Goal: Communication & Community: Ask a question

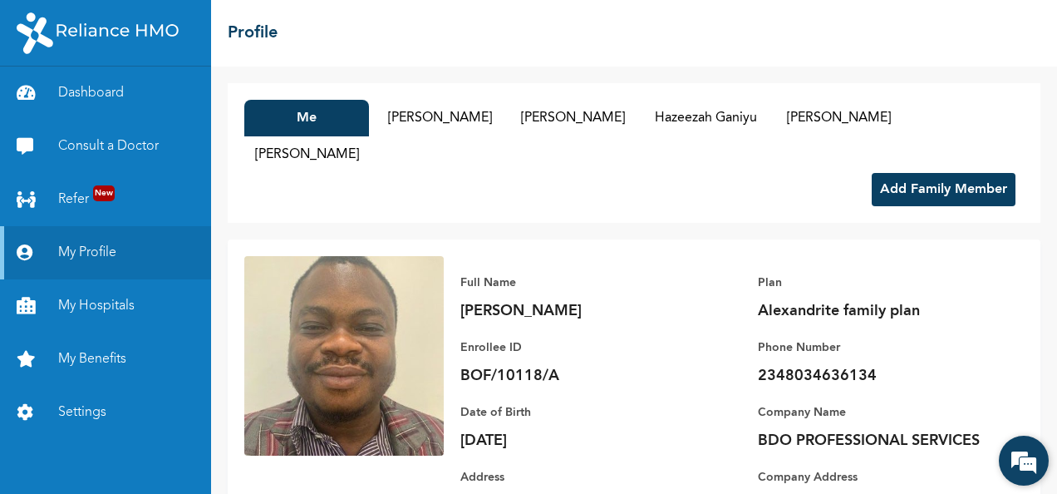
click at [1027, 458] on em at bounding box center [1023, 460] width 45 height 45
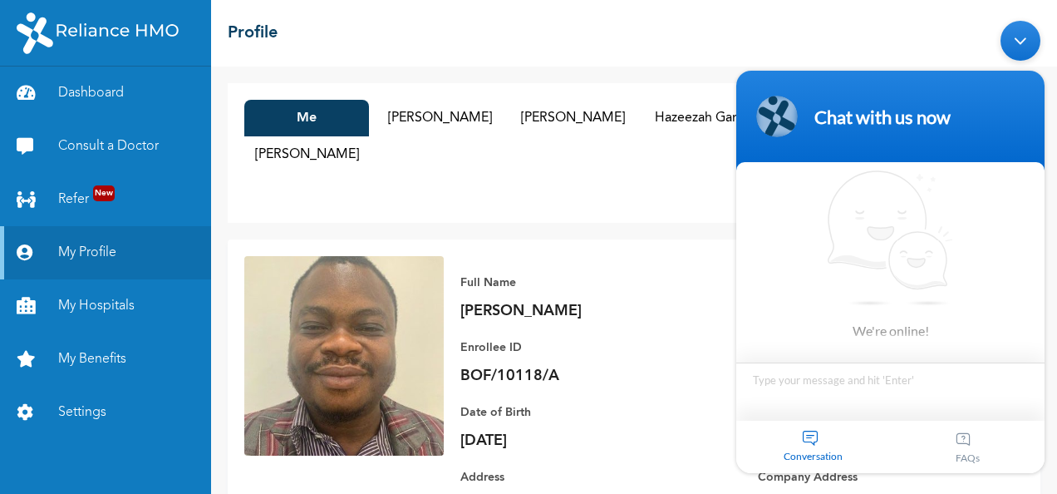
click at [873, 397] on textarea "Type your message and hit 'Enter'" at bounding box center [890, 390] width 308 height 58
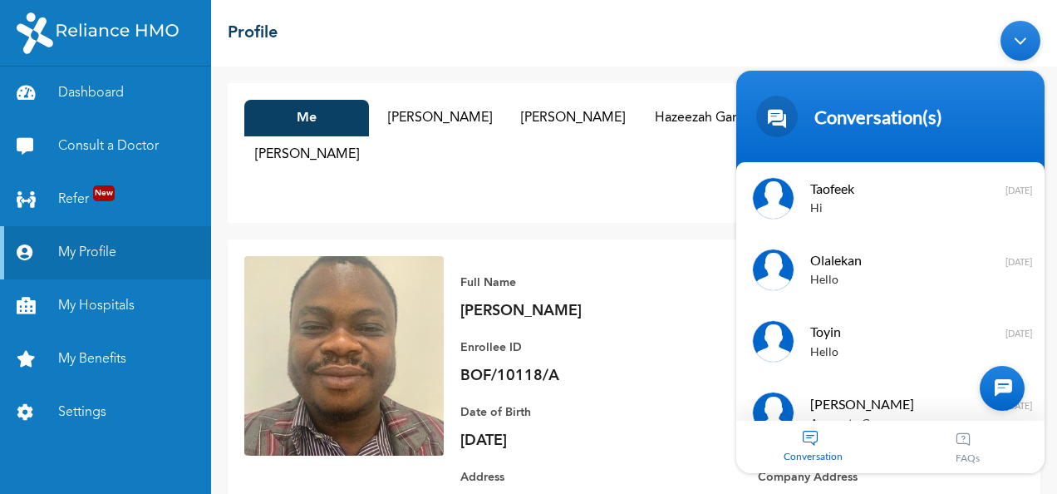
click at [806, 437] on div "Conversation" at bounding box center [813, 446] width 155 height 52
click at [1013, 380] on div at bounding box center [1002, 387] width 45 height 45
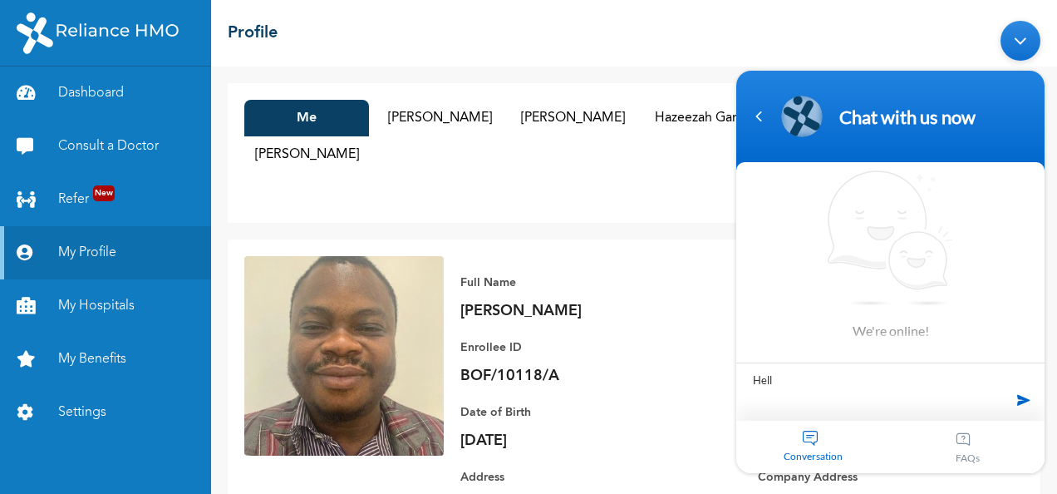
type textarea "Hello"
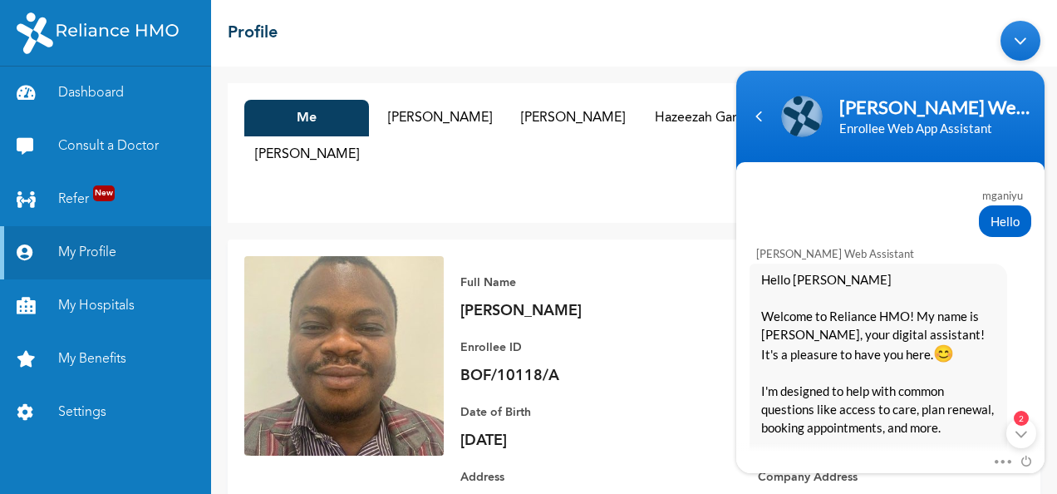
drag, startPoint x: 1051, startPoint y: 269, endPoint x: 1059, endPoint y: 387, distance: 118.2
click at [1053, 387] on html "[PERSON_NAME] Enrollee Web Assistant Enrollee Web App Assistant mganiyu Hello […" at bounding box center [890, 246] width 325 height 469
drag, startPoint x: 1040, startPoint y: 248, endPoint x: 1056, endPoint y: 347, distance: 100.1
click at [1053, 347] on html "[PERSON_NAME] Enrollee Web Assistant Enrollee Web App Assistant mganiyu Hello […" at bounding box center [890, 246] width 325 height 469
drag, startPoint x: 1056, startPoint y: 347, endPoint x: 1016, endPoint y: 432, distance: 93.7
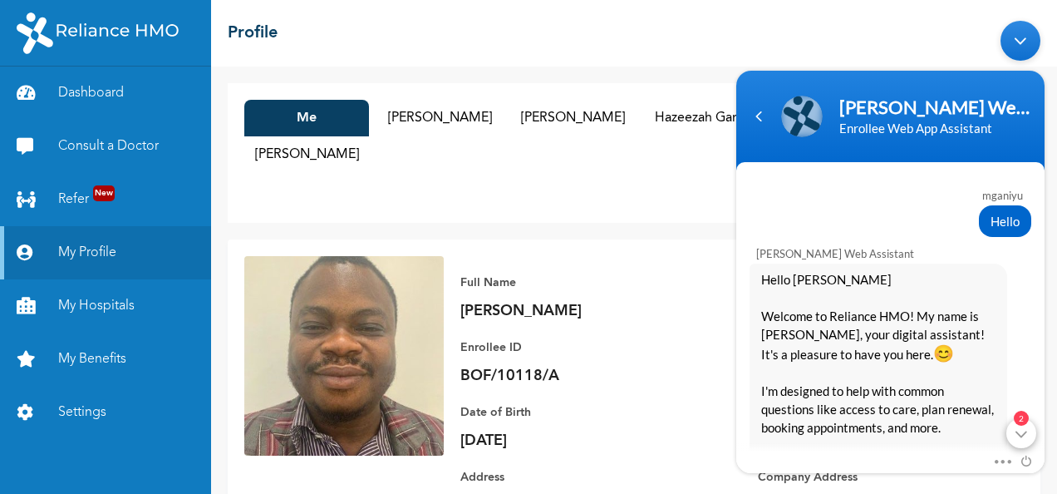
click at [1016, 432] on div "2" at bounding box center [1021, 432] width 30 height 30
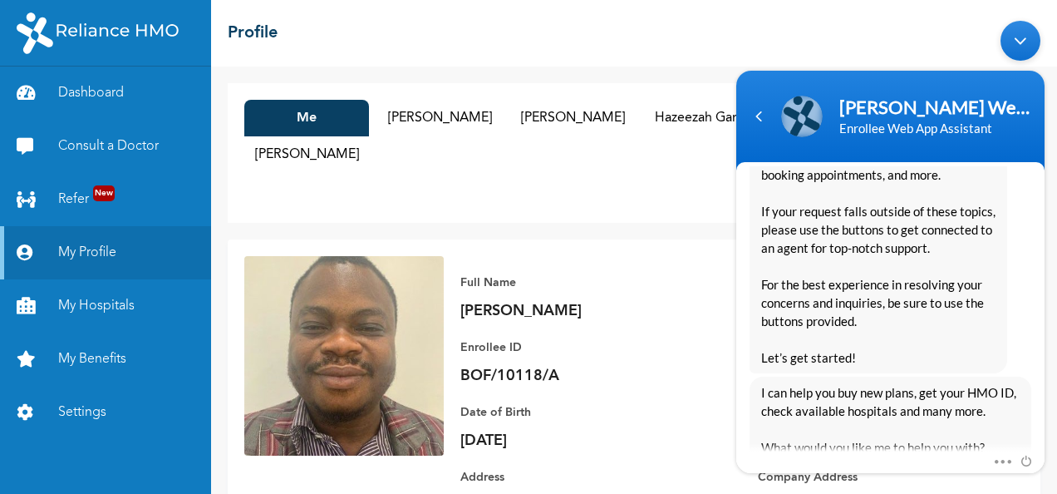
scroll to position [454, 0]
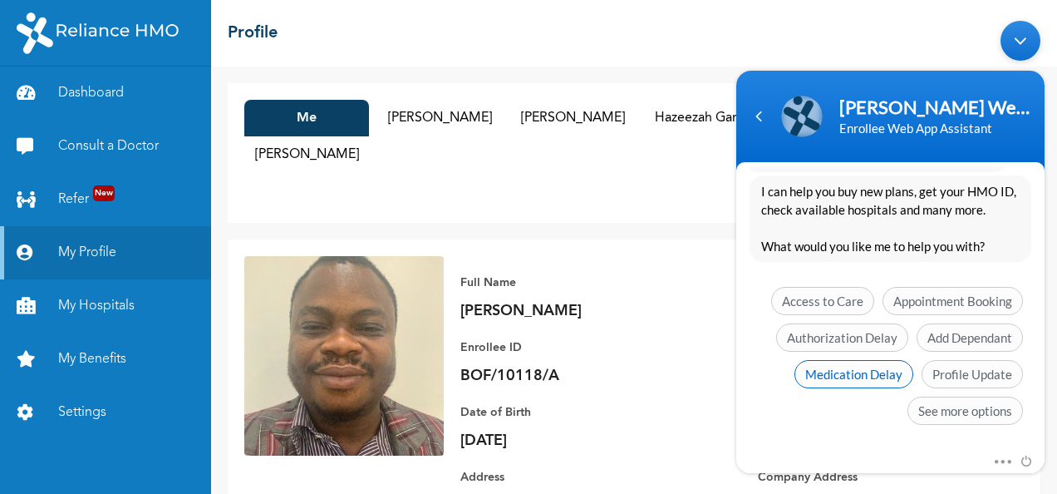
click at [859, 371] on span "Medication Delay" at bounding box center [853, 373] width 119 height 28
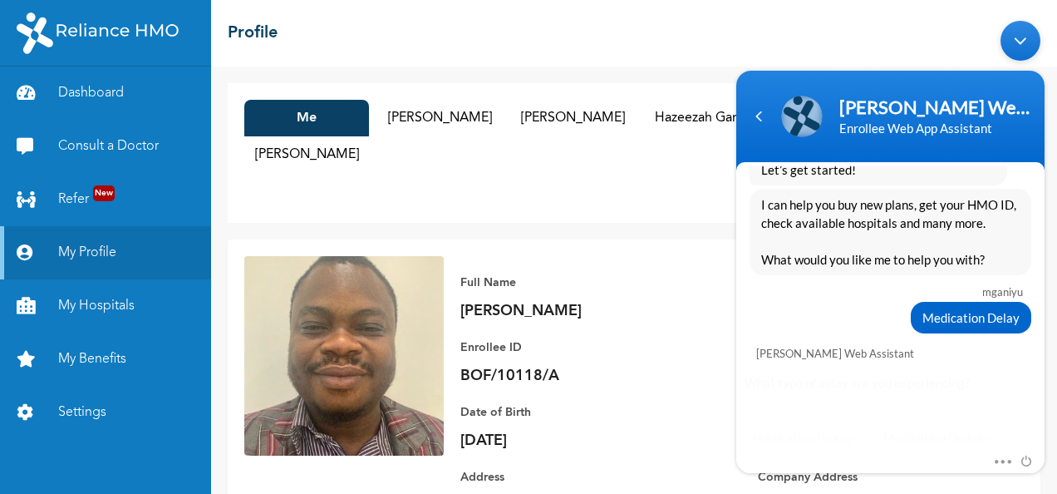
scroll to position [468, 0]
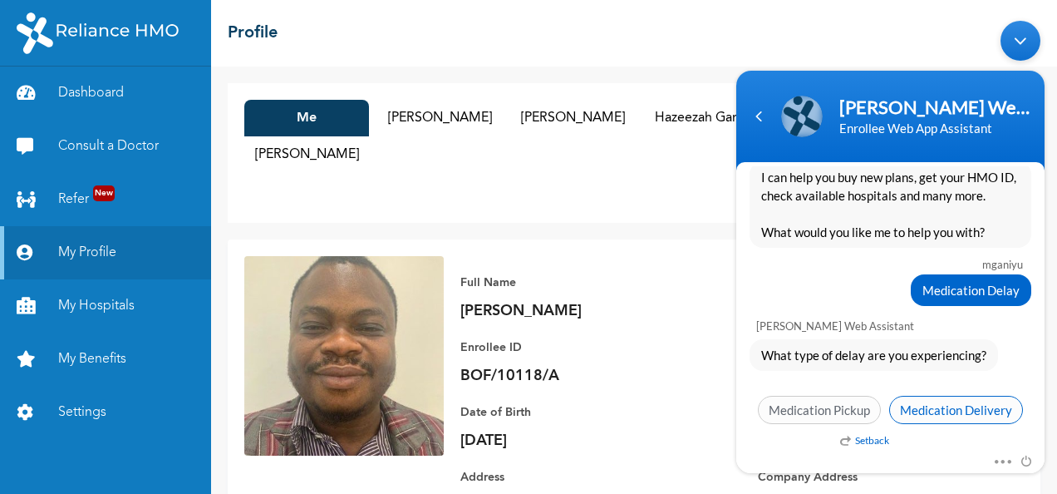
click at [927, 402] on span "Medication Delivery" at bounding box center [956, 409] width 134 height 28
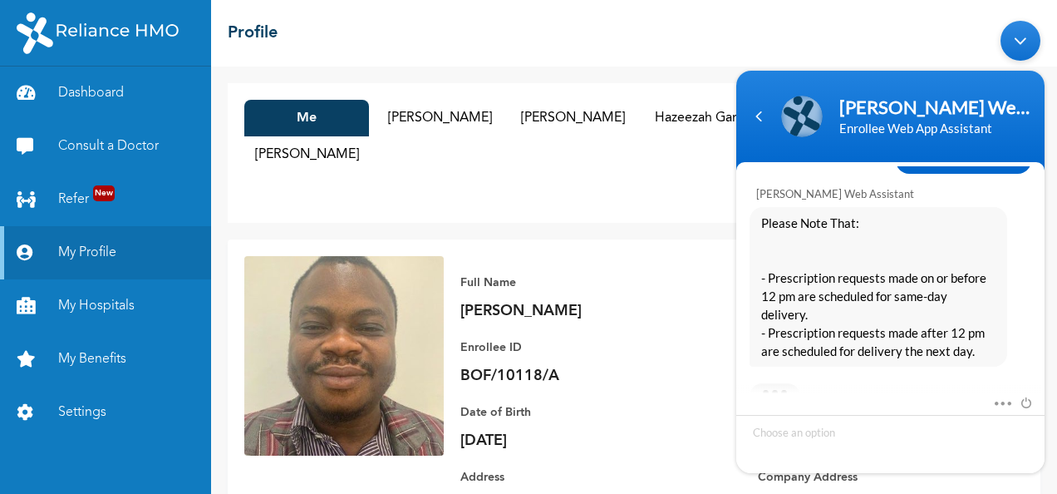
scroll to position [789, 0]
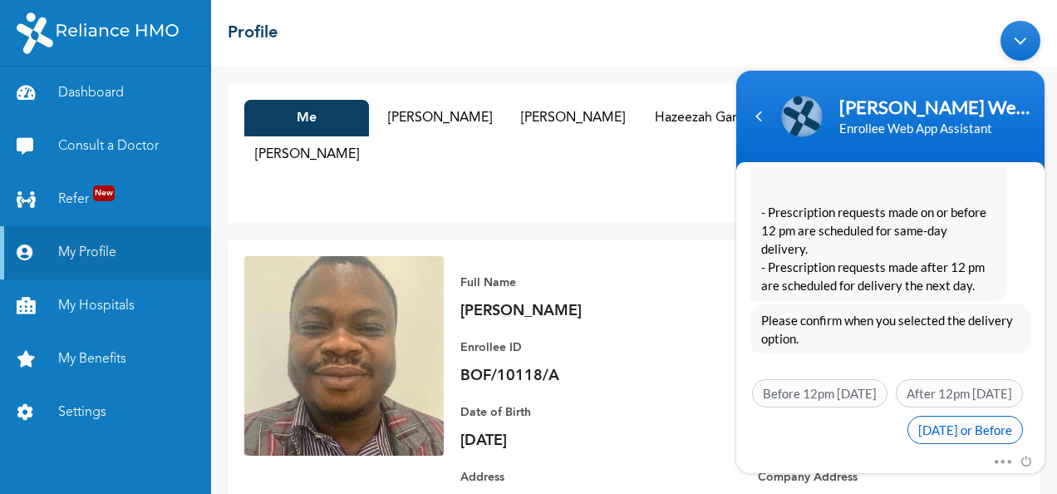
click at [907, 415] on span "[DATE] or Before" at bounding box center [965, 429] width 116 height 28
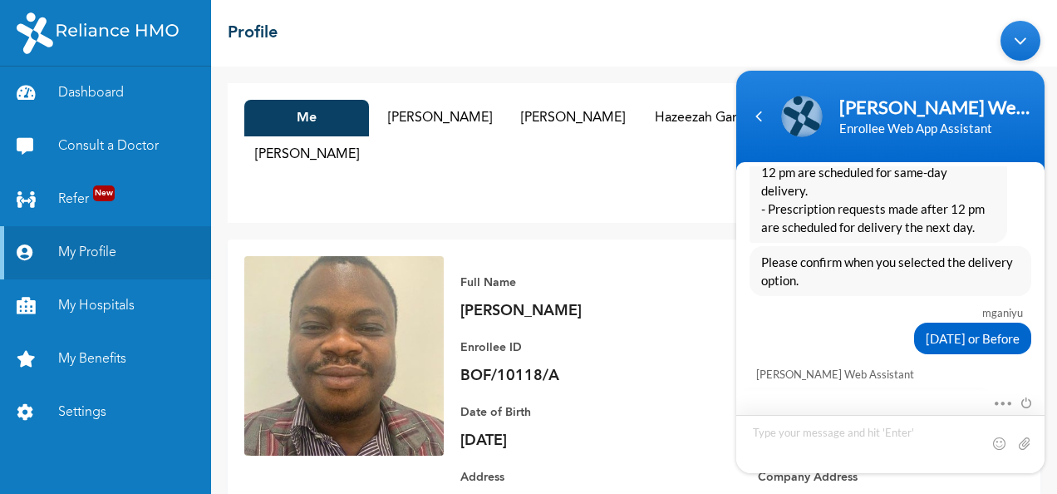
scroll to position [945, 0]
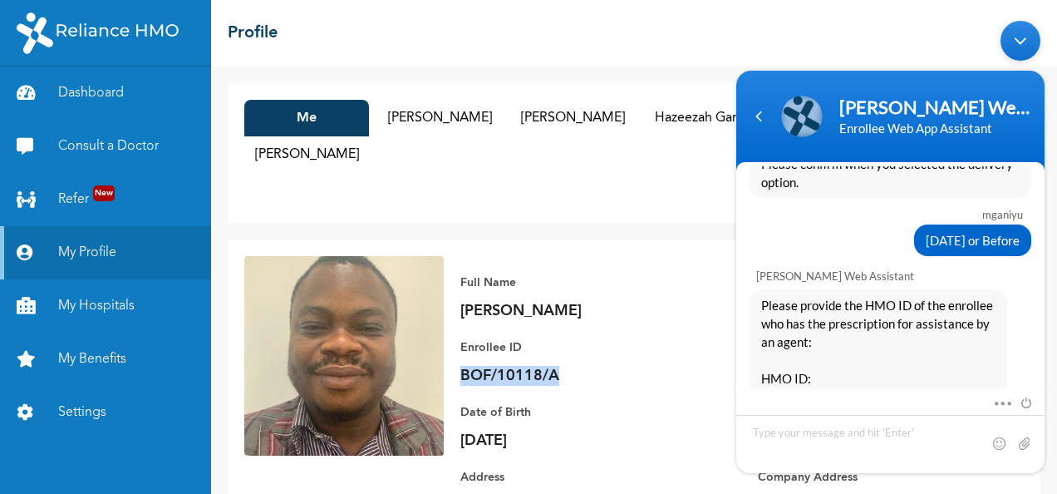
drag, startPoint x: 563, startPoint y: 368, endPoint x: 463, endPoint y: 372, distance: 100.6
click at [463, 372] on p "BOF/10118/A" at bounding box center [576, 376] width 233 height 20
copy p "BOF/10118/A"
click at [817, 433] on textarea "Type your message and hit 'Enter'" at bounding box center [890, 443] width 308 height 58
type textarea "BOF/10118/A"
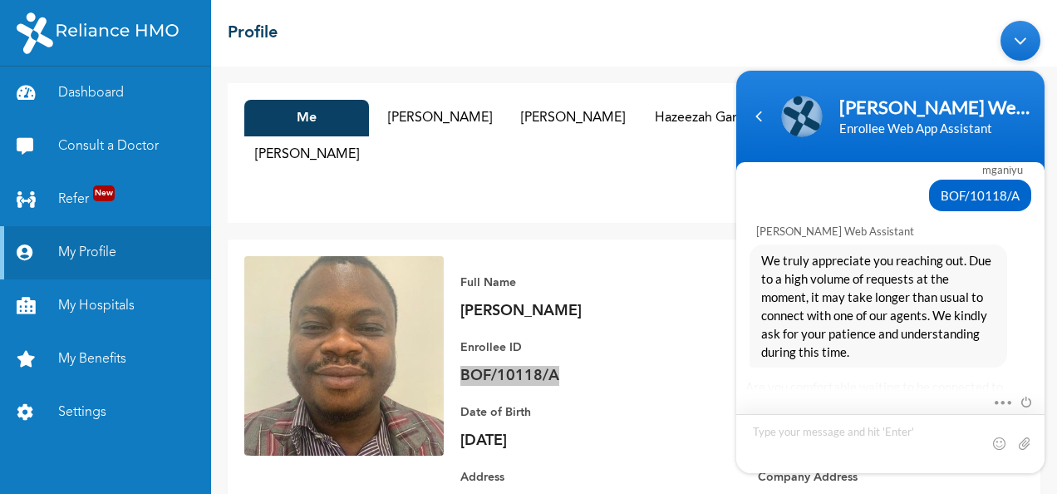
scroll to position [1310, 0]
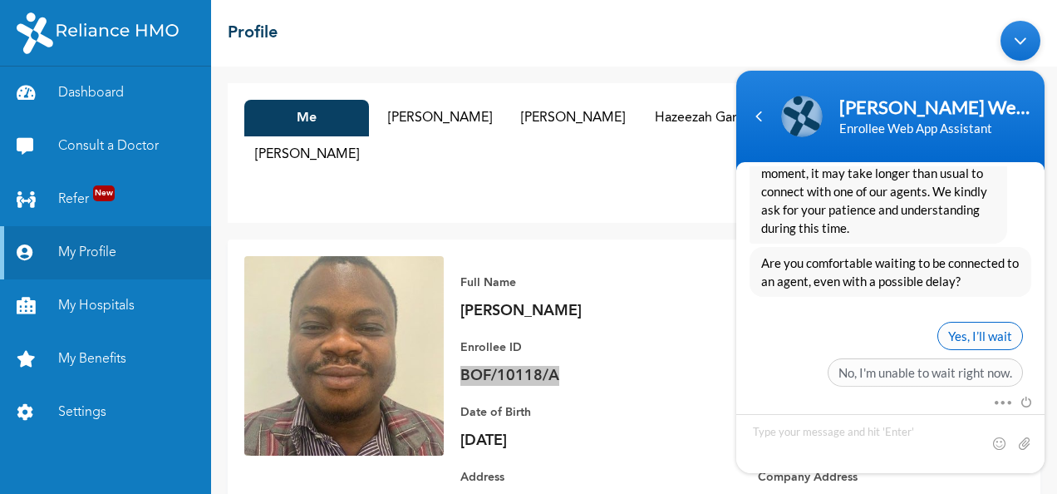
click at [956, 321] on span "Yes, I’ll wait" at bounding box center [980, 335] width 86 height 28
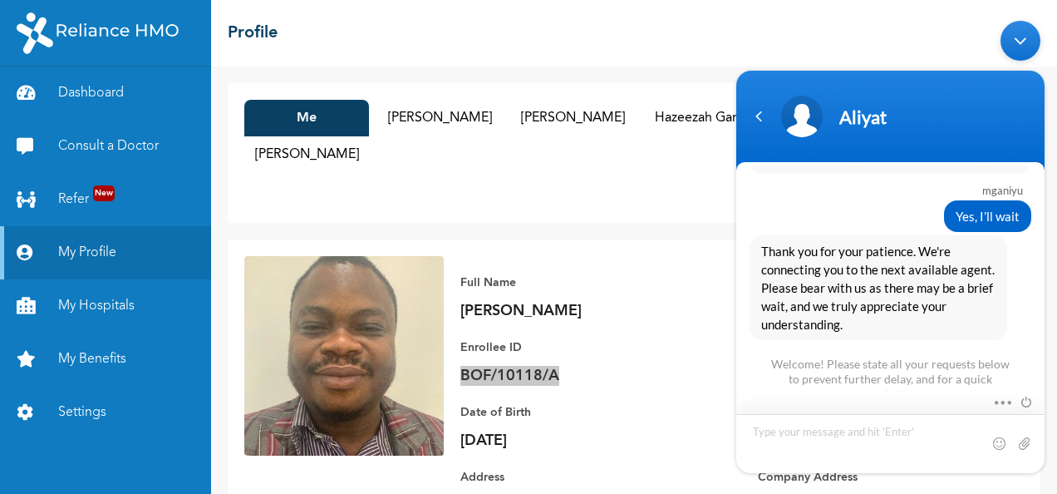
scroll to position [1623, 0]
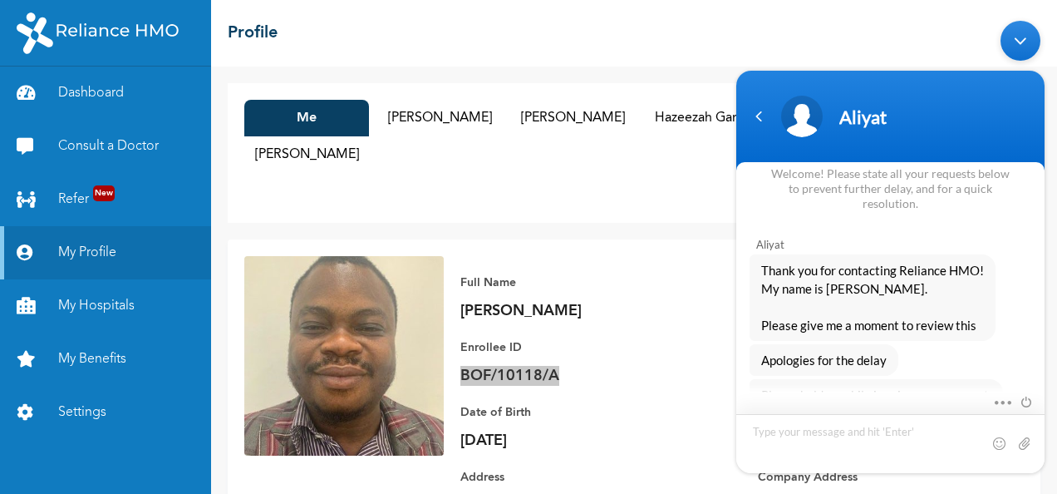
click at [863, 447] on textarea "Type your message and hit 'Enter'" at bounding box center [890, 442] width 308 height 59
type textarea "No problem"
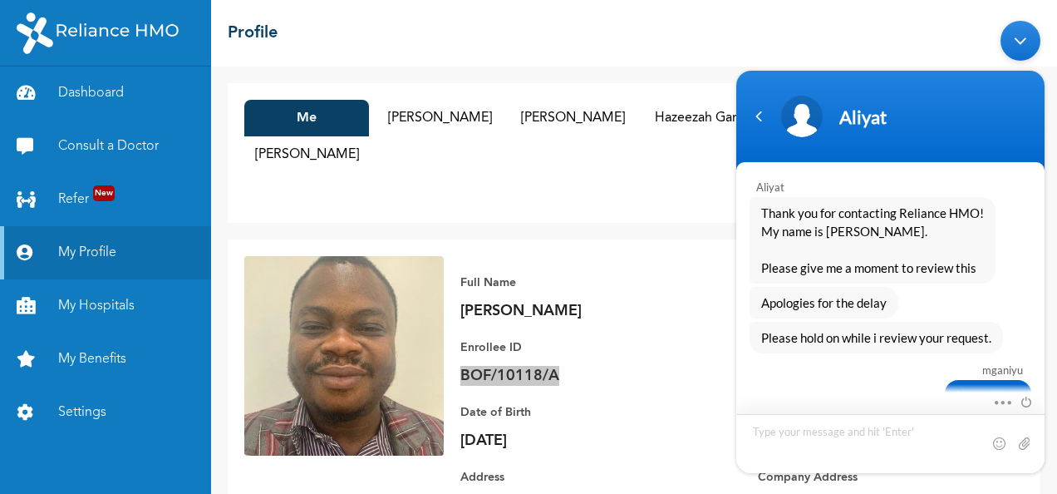
click at [896, 440] on textarea "Type your message and hit 'Enter'" at bounding box center [890, 442] width 308 height 59
type textarea "I"
click at [608, 436] on p "[DATE]" at bounding box center [576, 440] width 233 height 20
click at [766, 423] on textarea "Type your message and hit 'Enter'" at bounding box center [890, 442] width 308 height 59
type textarea "How far?"
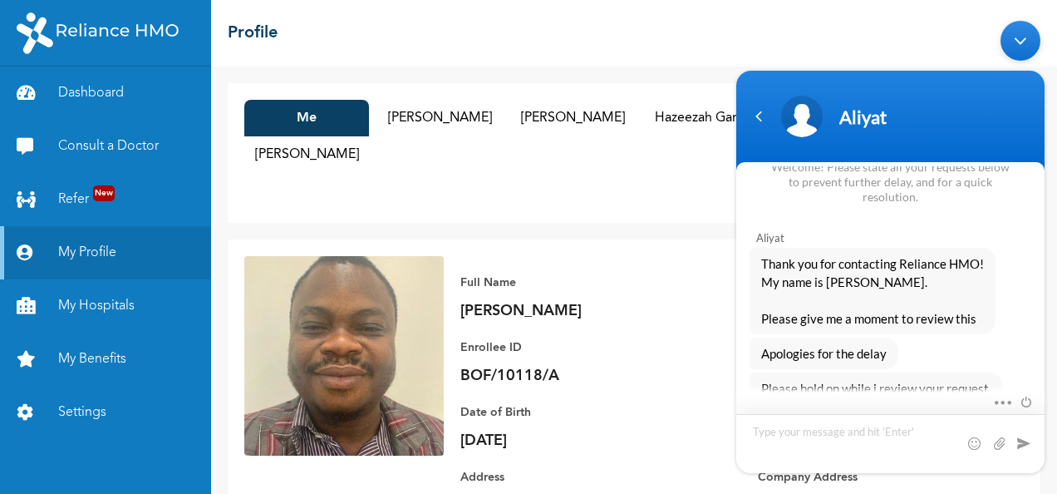
scroll to position [1715, 0]
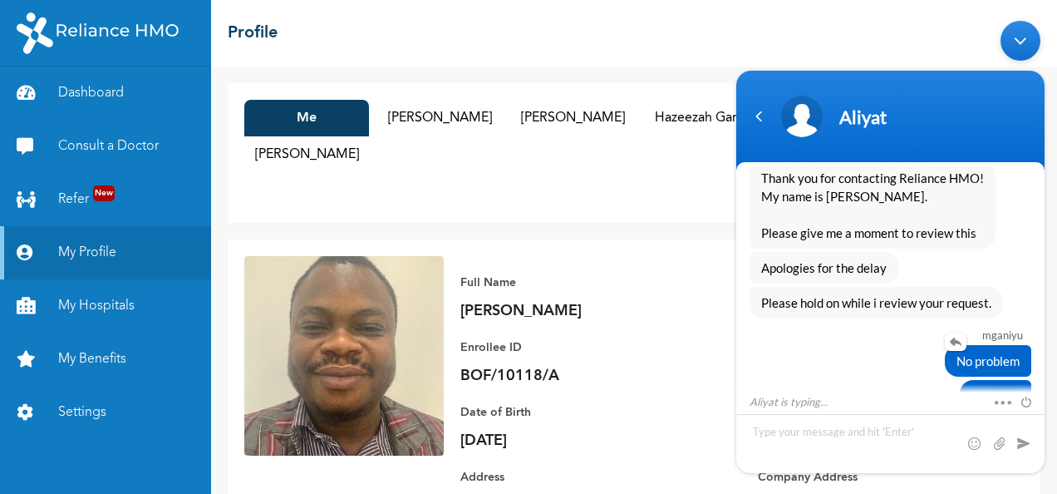
click at [899, 344] on div "No problem" at bounding box center [891, 360] width 282 height 32
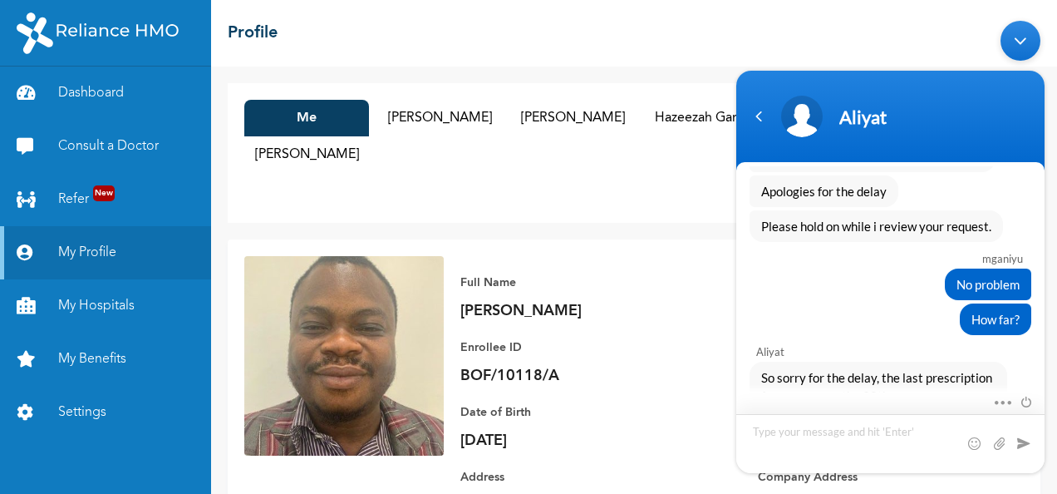
click at [843, 432] on textarea "Type your message and hit 'Enter'" at bounding box center [890, 442] width 308 height 59
click at [936, 446] on textarea "There was a drug that Inland hospital claimed that Reliance will supply to me d…" at bounding box center [890, 442] width 308 height 59
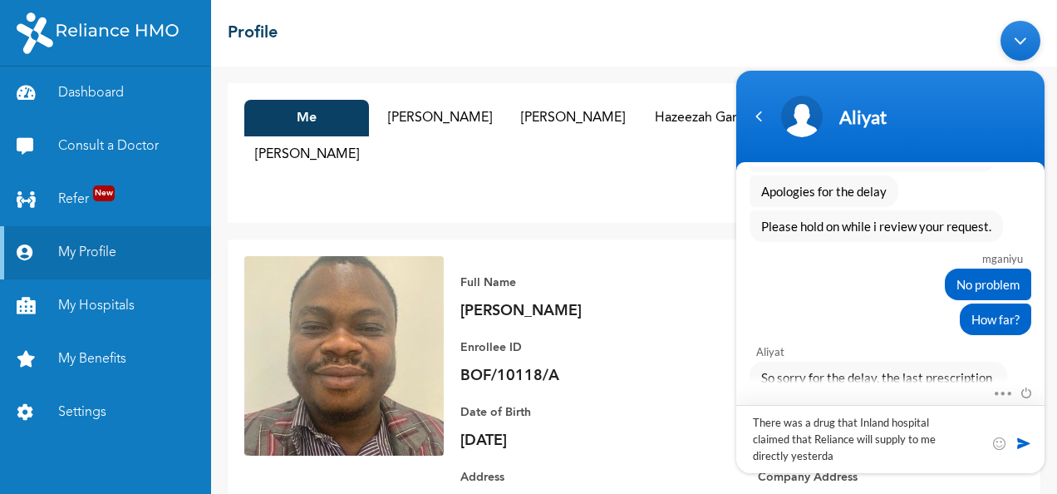
type textarea "There was a drug that Inland hospital claimed that Reliance will supply to me d…"
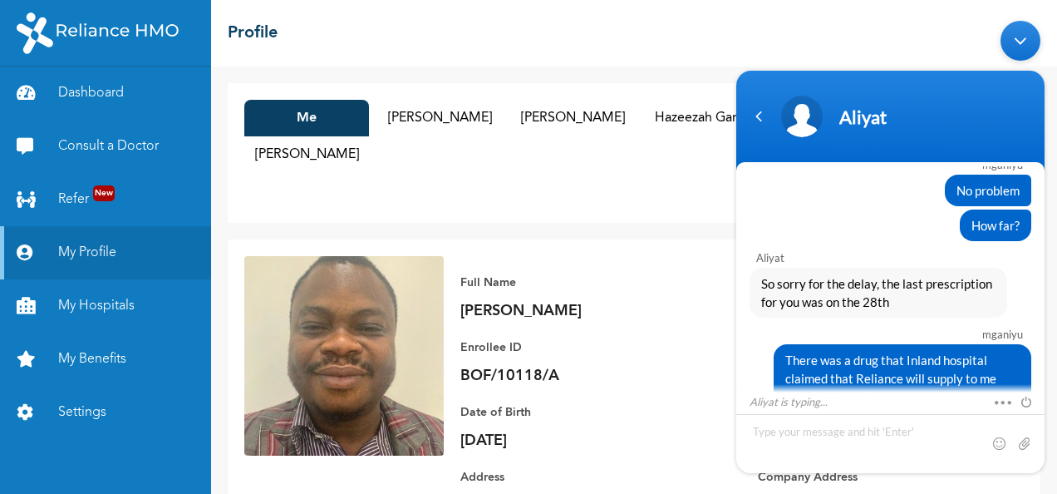
scroll to position [1961, 0]
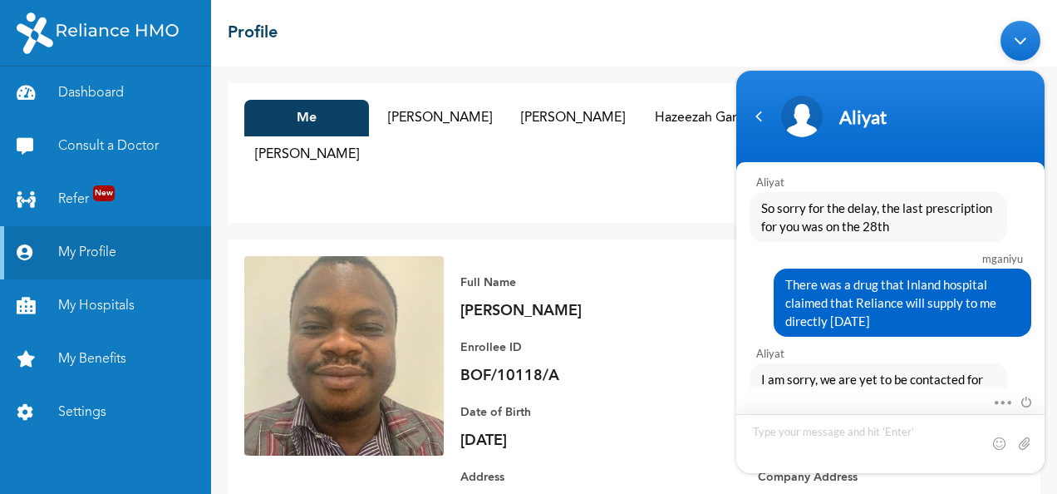
click at [810, 430] on textarea "Type your message and hit 'Enter'" at bounding box center [890, 442] width 308 height 59
type textarea "Okay, I will reach out to the hospital [DATE]"
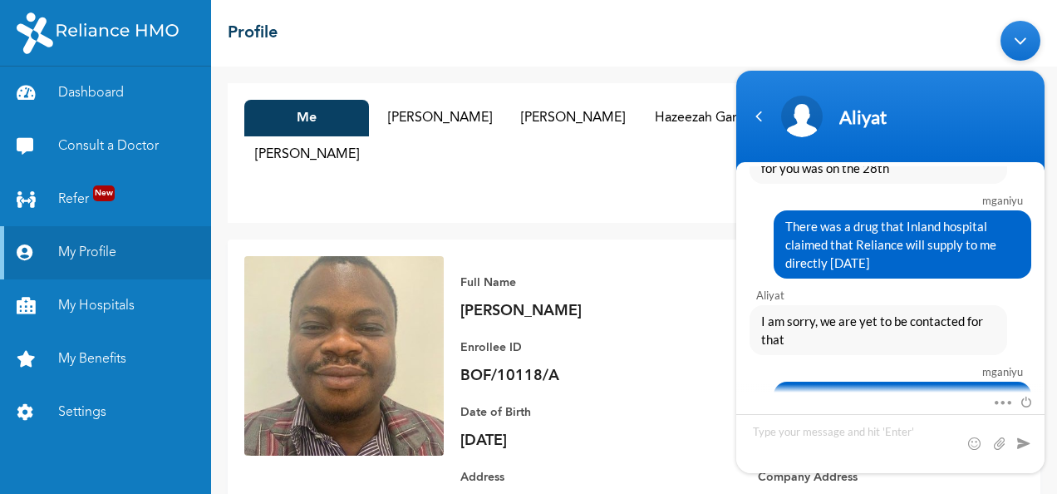
scroll to position [2095, 0]
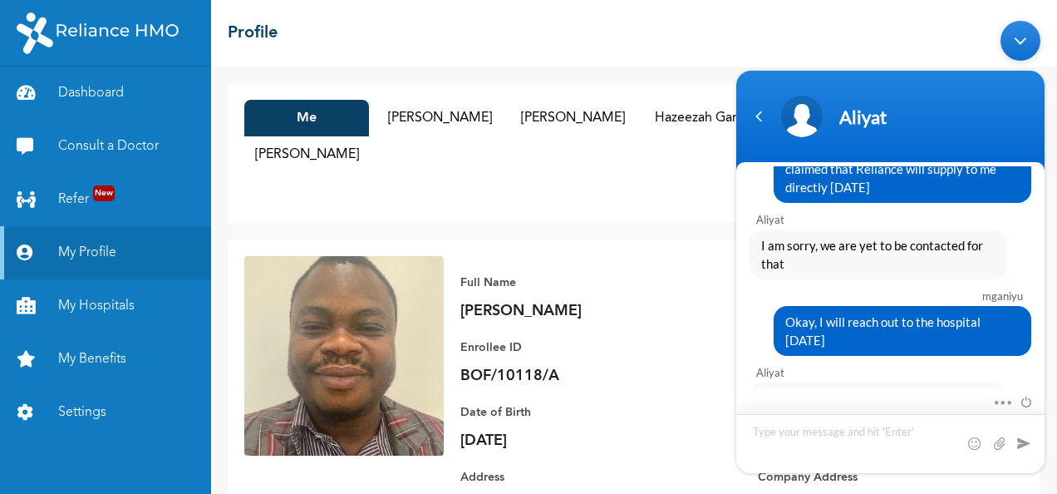
click at [781, 437] on textarea "Type your message and hit 'Enter'" at bounding box center [890, 442] width 308 height 59
type textarea "Thank you"
